Goal: Find specific page/section: Find specific page/section

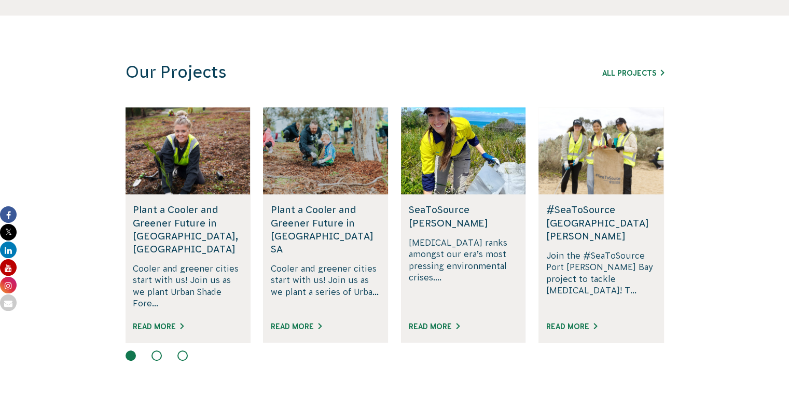
scroll to position [496, 0]
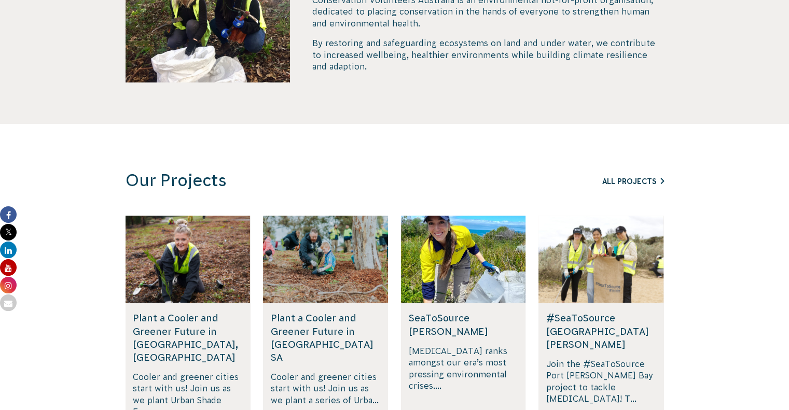
click at [641, 182] on link "All Projects" at bounding box center [633, 181] width 62 height 8
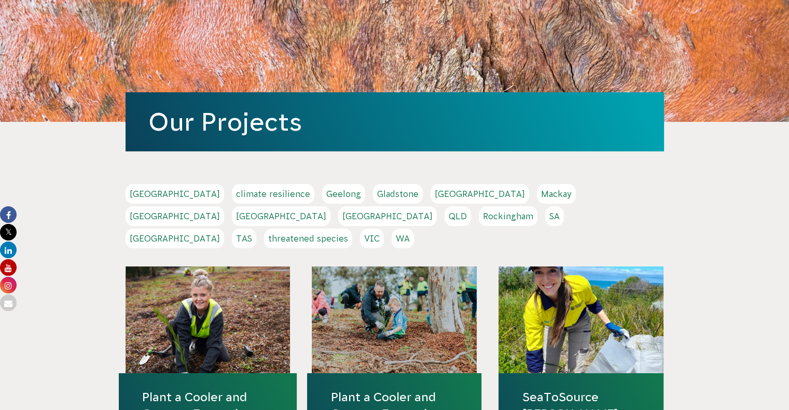
scroll to position [75, 0]
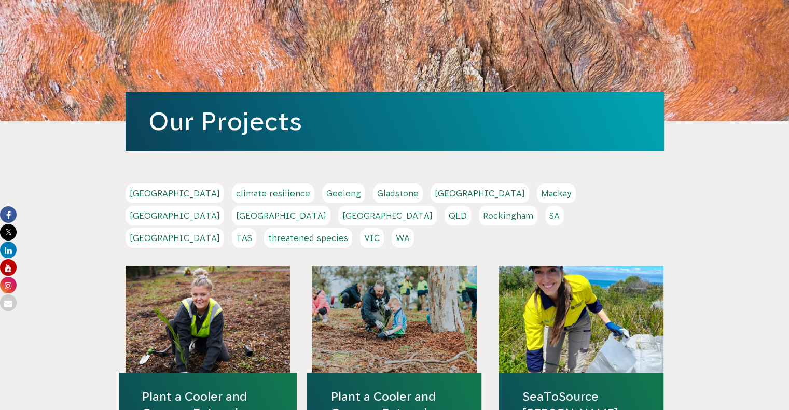
click at [322, 190] on link "Geelong" at bounding box center [343, 194] width 43 height 20
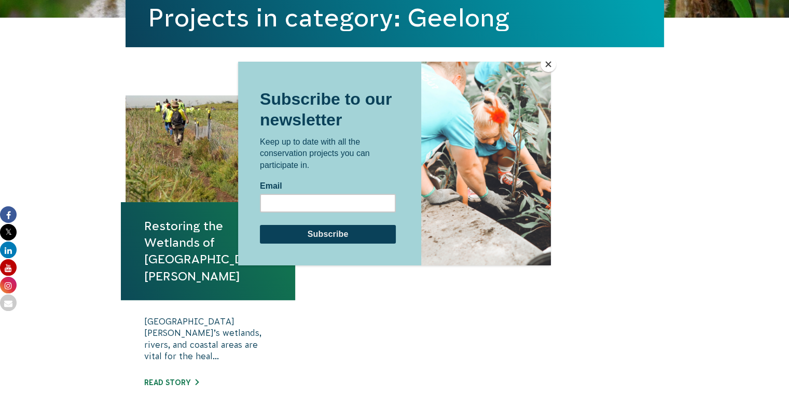
scroll to position [303, 0]
click at [550, 66] on button "Close" at bounding box center [549, 65] width 16 height 16
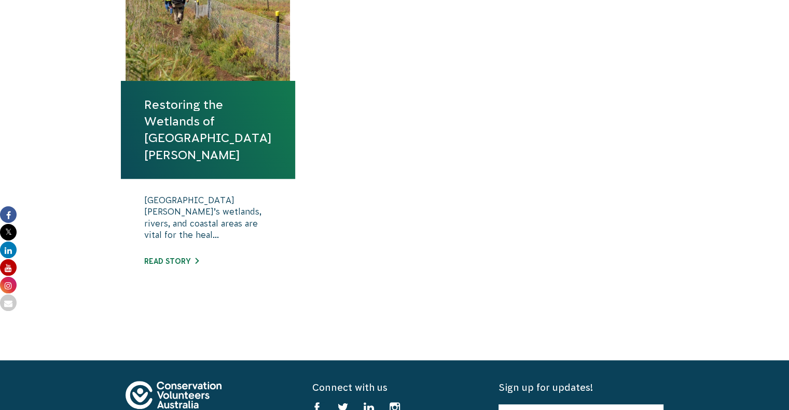
scroll to position [430, 0]
